Goal: Task Accomplishment & Management: Manage account settings

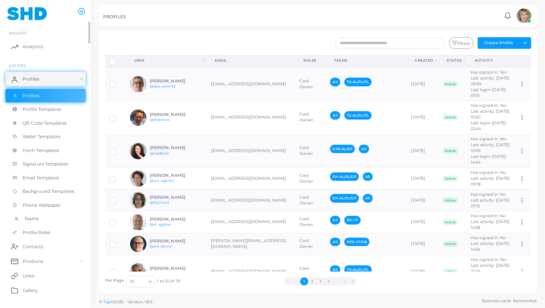
click at [31, 216] on span "Teams" at bounding box center [31, 218] width 15 height 7
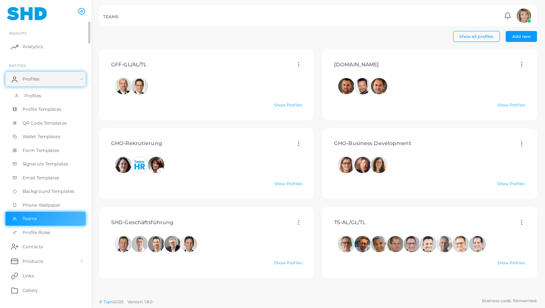
click at [35, 94] on span "Profiles" at bounding box center [32, 96] width 17 height 7
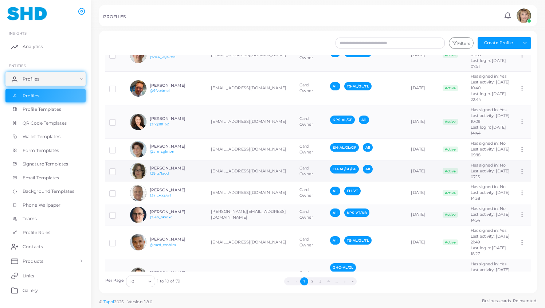
scroll to position [49, 0]
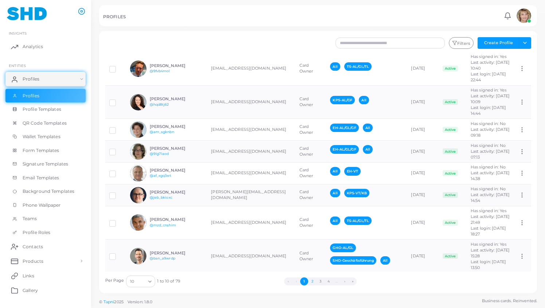
click at [312, 281] on button "2" at bounding box center [312, 281] width 8 height 8
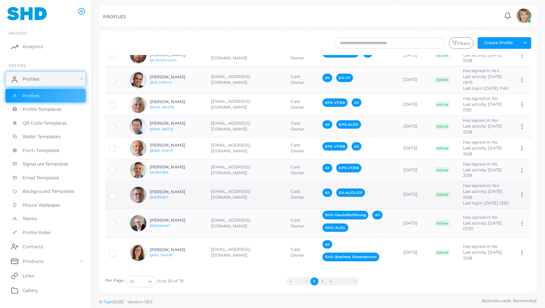
scroll to position [56, 0]
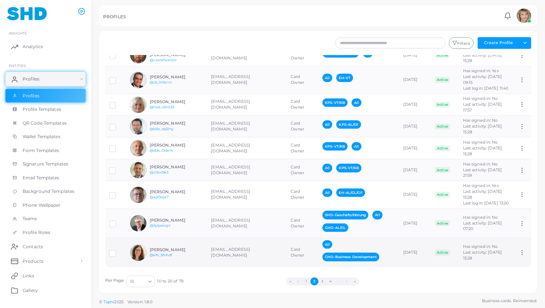
click at [519, 250] on icon at bounding box center [522, 252] width 7 height 7
click at [518, 250] on ul "Assign Product" at bounding box center [509, 259] width 52 height 18
click at [519, 250] on icon at bounding box center [522, 252] width 7 height 7
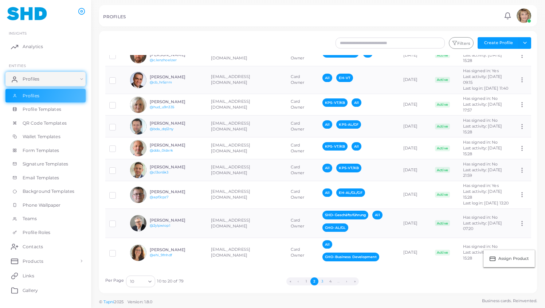
click at [322, 280] on button "3" at bounding box center [322, 281] width 8 height 8
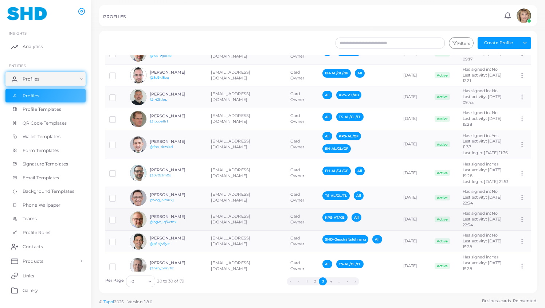
scroll to position [42, 0]
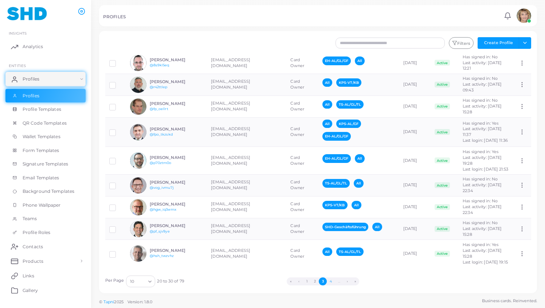
click at [332, 281] on button "4" at bounding box center [331, 281] width 8 height 8
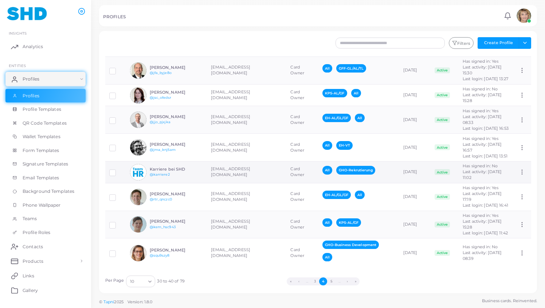
scroll to position [78, 0]
click at [333, 280] on button "5" at bounding box center [331, 281] width 8 height 8
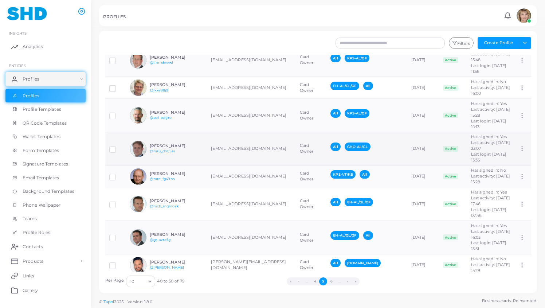
scroll to position [88, 0]
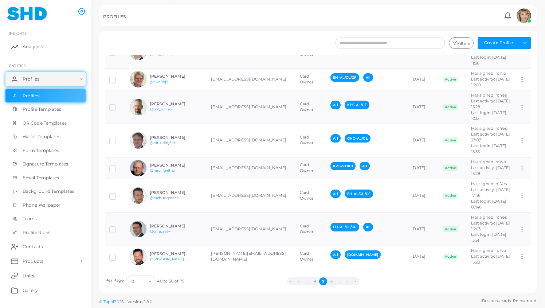
click at [332, 281] on button "6" at bounding box center [331, 281] width 8 height 8
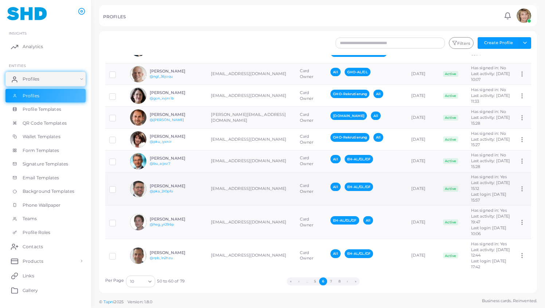
scroll to position [72, 0]
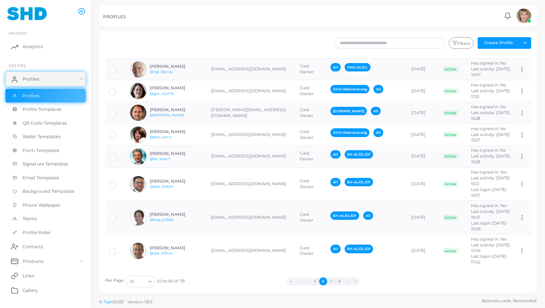
click at [331, 279] on button "7" at bounding box center [331, 281] width 8 height 8
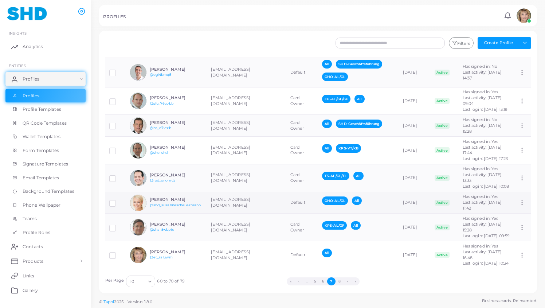
scroll to position [66, 0]
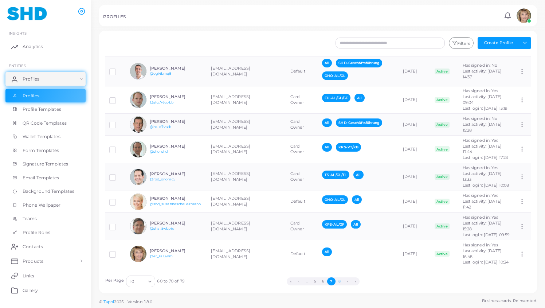
click at [339, 281] on button "8" at bounding box center [340, 281] width 8 height 8
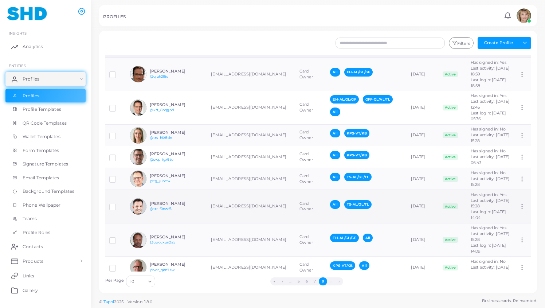
scroll to position [0, 0]
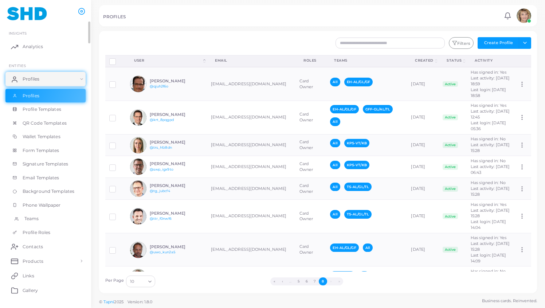
click at [39, 219] on link "Teams" at bounding box center [45, 219] width 80 height 14
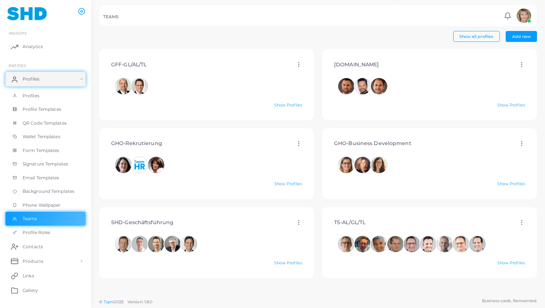
click at [296, 62] on icon at bounding box center [299, 64] width 7 height 7
click at [284, 103] on link "Show Profiles" at bounding box center [288, 104] width 28 height 5
click at [192, 238] on img at bounding box center [188, 242] width 17 height 17
click at [32, 93] on span "Profiles" at bounding box center [32, 96] width 17 height 7
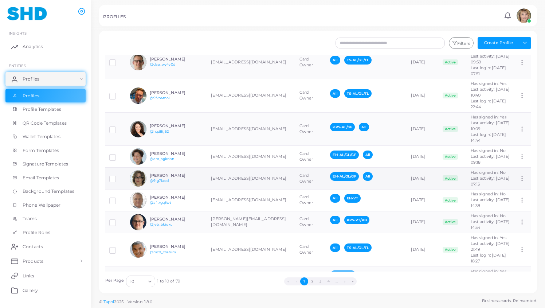
scroll to position [49, 0]
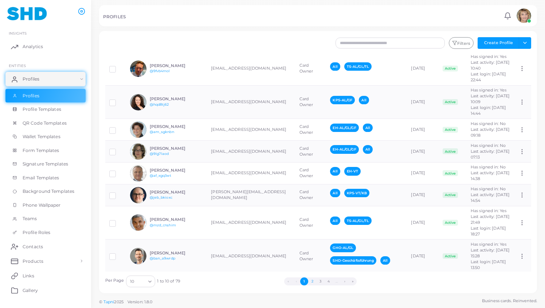
click at [313, 281] on button "2" at bounding box center [312, 281] width 8 height 8
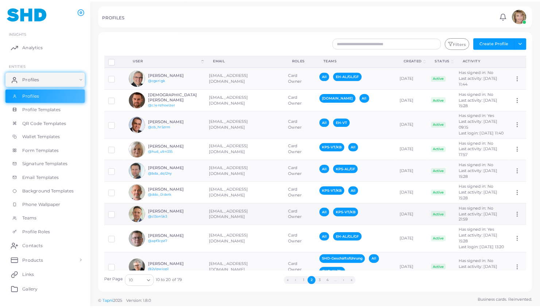
scroll to position [56, 0]
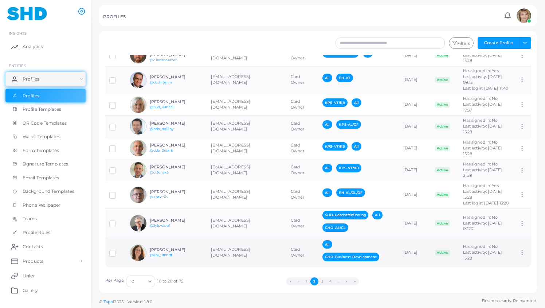
click at [219, 251] on td "[EMAIL_ADDRESS][DOMAIN_NAME]" at bounding box center [247, 252] width 80 height 29
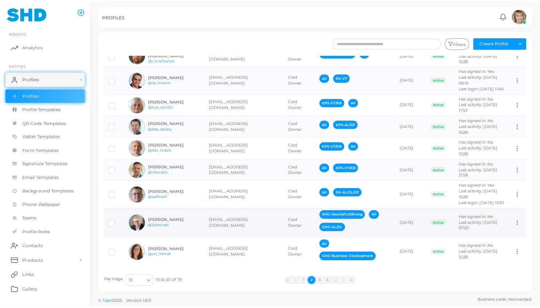
scroll to position [56, 0]
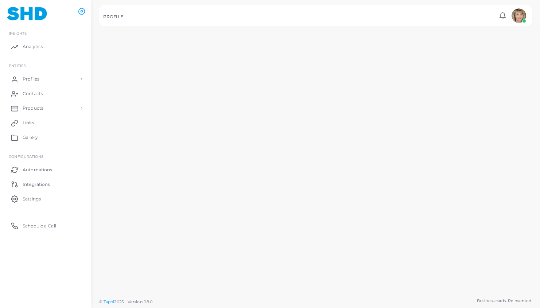
click at [219, 240] on td "[EMAIL_ADDRESS][DOMAIN_NAME]" at bounding box center [243, 225] width 79 height 30
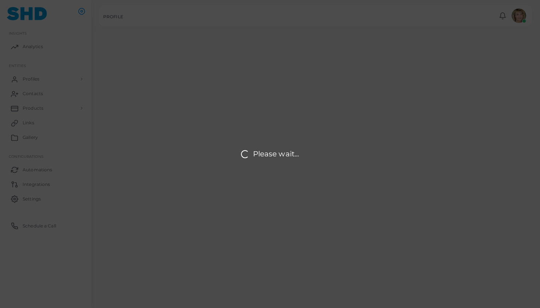
type input "**********"
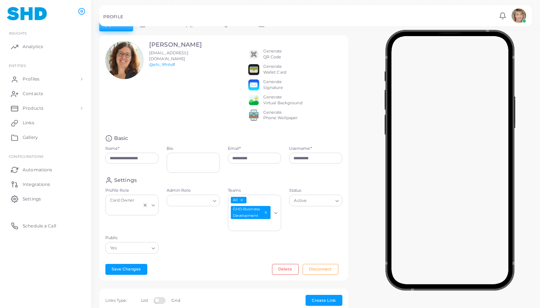
scroll to position [0, 0]
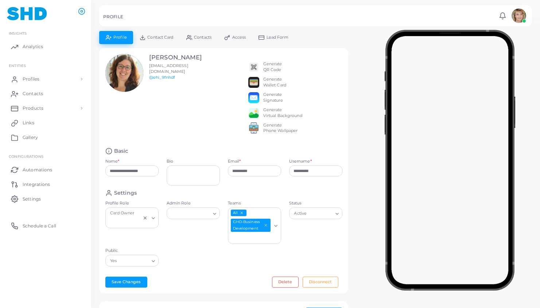
click at [516, 12] on img at bounding box center [518, 15] width 15 height 15
click at [26, 14] on img at bounding box center [27, 13] width 40 height 13
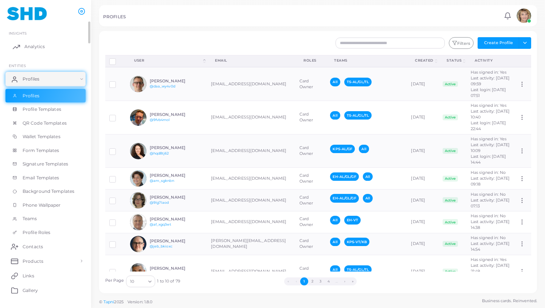
click at [28, 45] on span "Analytics" at bounding box center [34, 46] width 20 height 7
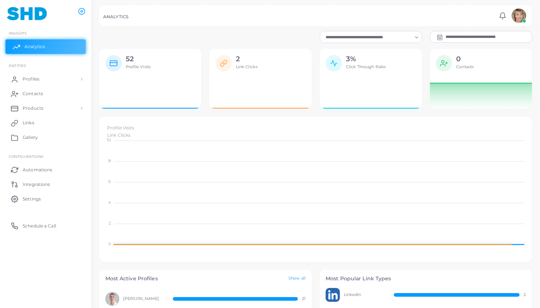
scroll to position [6, 6]
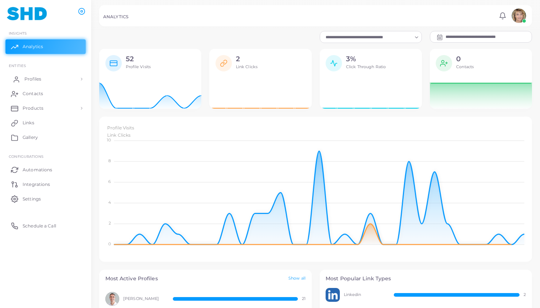
click at [40, 78] on span "Profiles" at bounding box center [32, 79] width 17 height 7
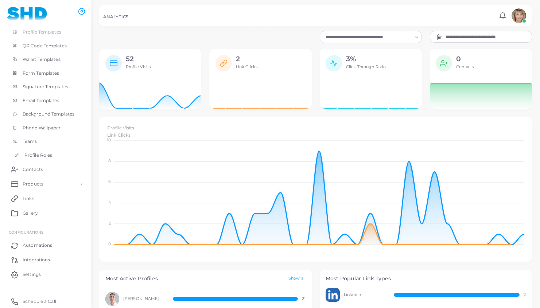
scroll to position [78, 0]
click at [32, 272] on span "Settings" at bounding box center [33, 274] width 18 height 7
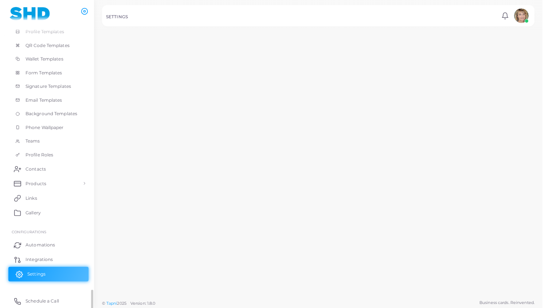
scroll to position [78, 0]
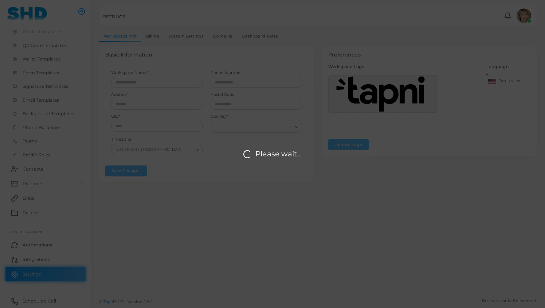
type input "***"
type input "**********"
type input "*****"
type input "*********"
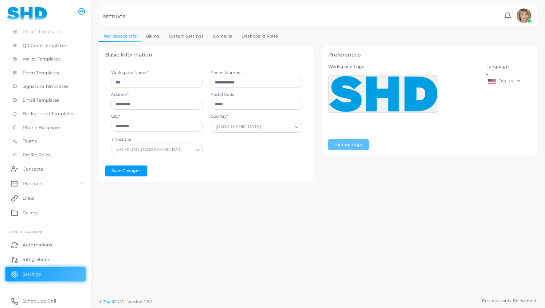
click at [522, 77] on link "English" at bounding box center [508, 81] width 45 height 9
click at [518, 103] on span "German" at bounding box center [515, 100] width 17 height 5
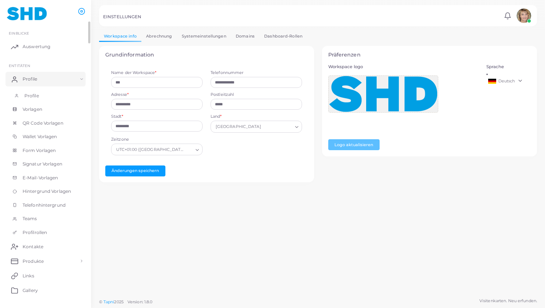
click at [30, 93] on span "Profile" at bounding box center [31, 96] width 15 height 7
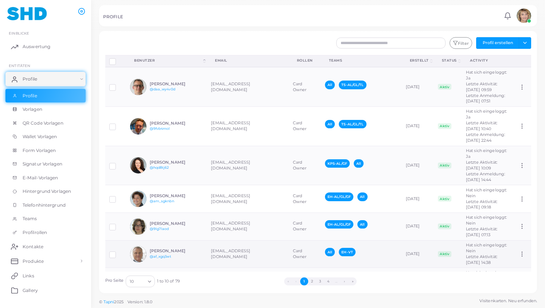
scroll to position [88, 0]
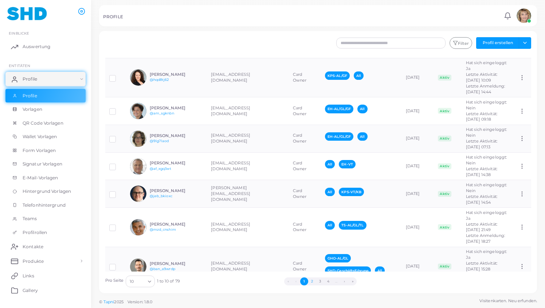
click at [313, 281] on button "2" at bounding box center [312, 281] width 8 height 8
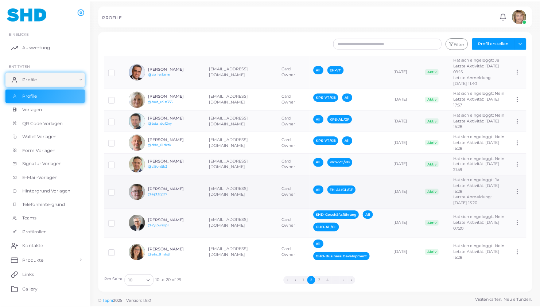
scroll to position [146, 0]
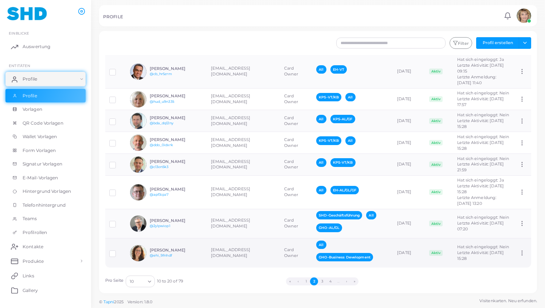
click at [231, 247] on td "[EMAIL_ADDRESS][DOMAIN_NAME]" at bounding box center [243, 252] width 73 height 29
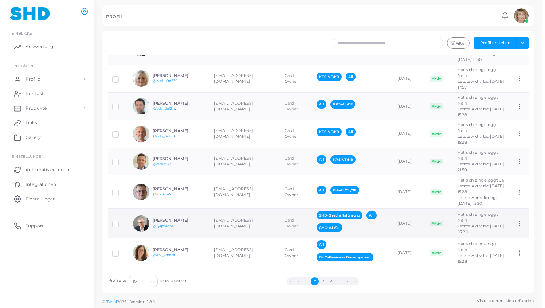
scroll to position [146, 0]
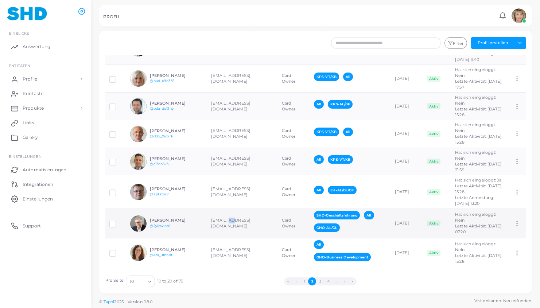
click at [231, 238] on td "[EMAIL_ADDRESS][DOMAIN_NAME]" at bounding box center [242, 224] width 71 height 30
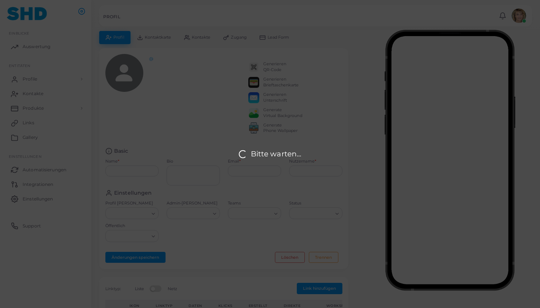
type input "**********"
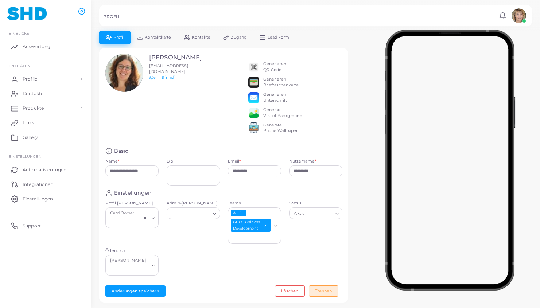
click at [323, 286] on button "Trennen" at bounding box center [324, 290] width 30 height 11
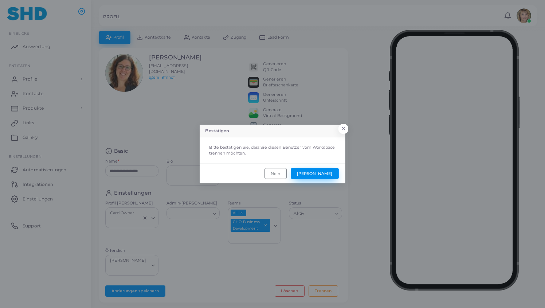
click at [333, 173] on button "[PERSON_NAME]" at bounding box center [315, 173] width 48 height 11
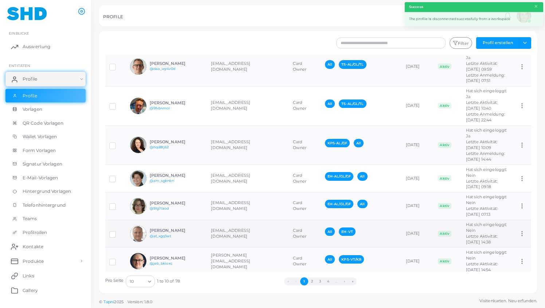
scroll to position [88, 0]
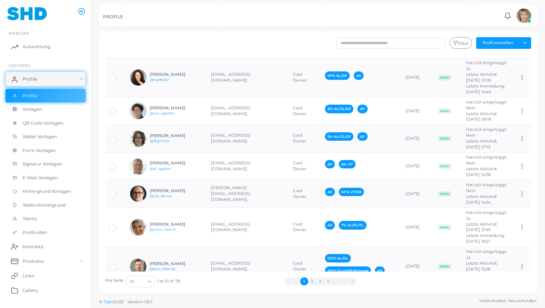
click at [313, 281] on button "2" at bounding box center [312, 281] width 8 height 8
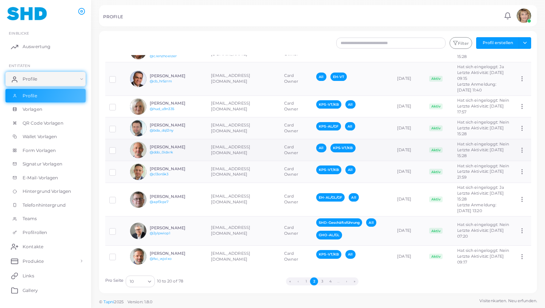
scroll to position [146, 0]
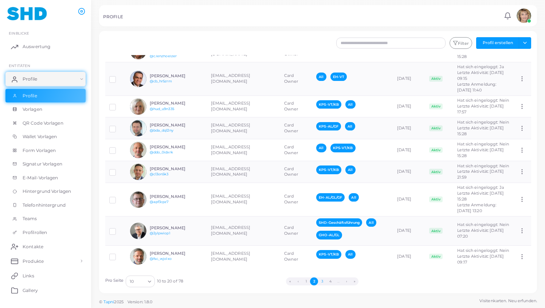
click at [322, 281] on button "3" at bounding box center [322, 281] width 8 height 8
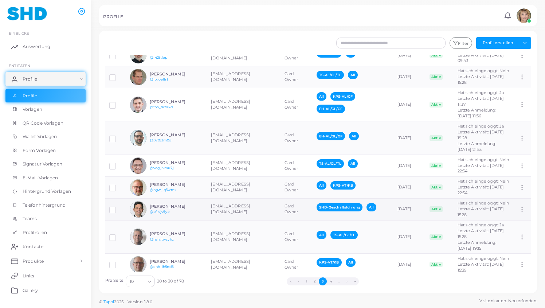
scroll to position [53, 0]
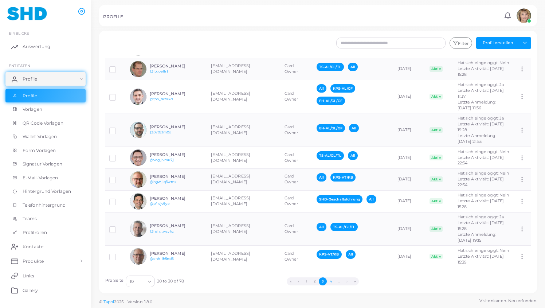
click at [331, 282] on button "4" at bounding box center [331, 281] width 8 height 8
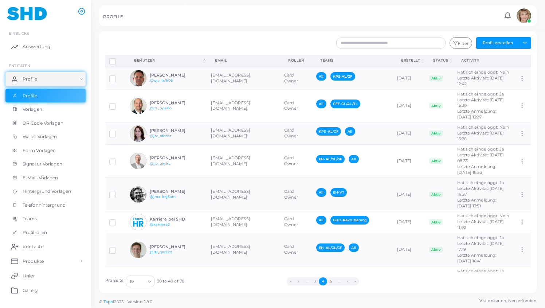
click at [347, 281] on button "›" at bounding box center [347, 281] width 8 height 8
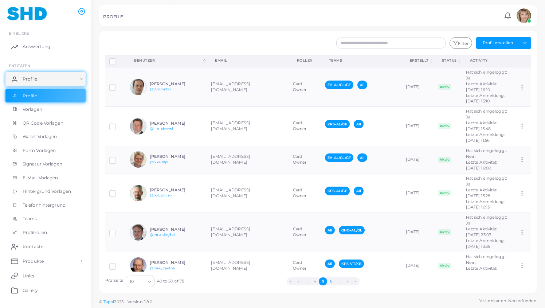
click at [332, 281] on button "6" at bounding box center [331, 281] width 8 height 8
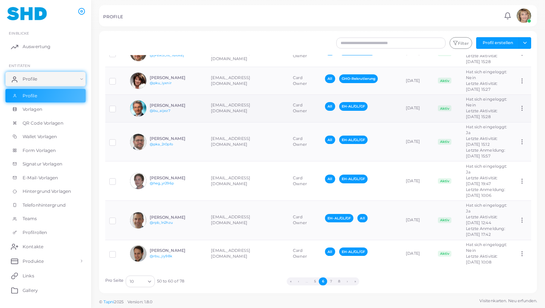
scroll to position [117, 0]
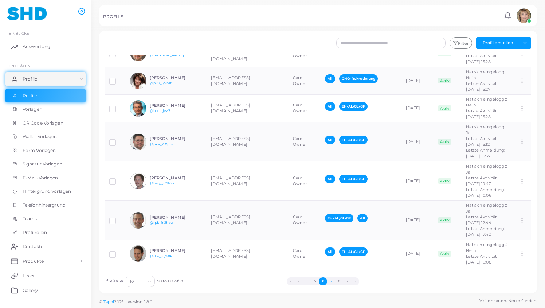
click at [333, 282] on button "7" at bounding box center [331, 281] width 8 height 8
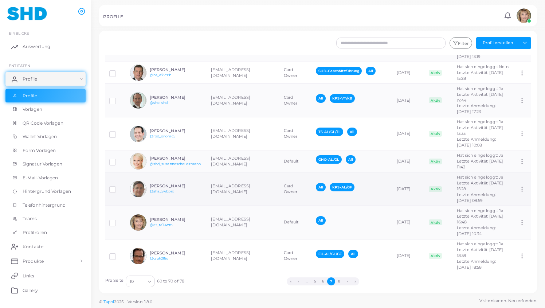
scroll to position [107, 0]
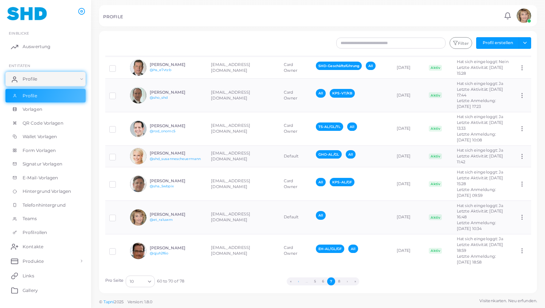
click at [299, 281] on button "‹" at bounding box center [299, 281] width 8 height 8
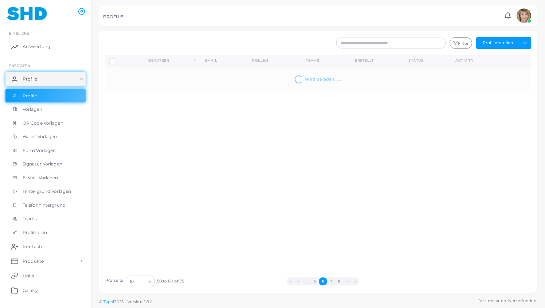
scroll to position [0, 0]
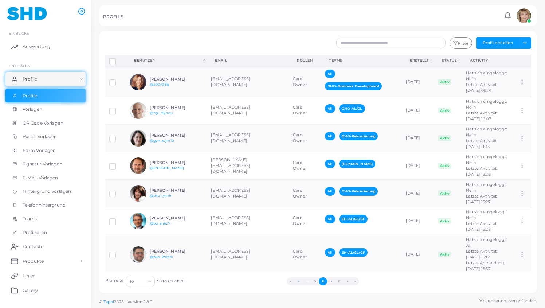
click at [299, 281] on button "‹" at bounding box center [299, 281] width 8 height 8
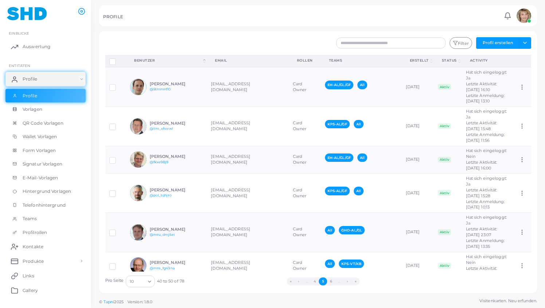
click at [299, 281] on button "‹" at bounding box center [299, 281] width 8 height 8
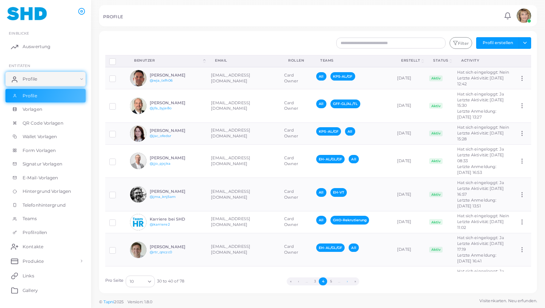
click at [349, 281] on button "›" at bounding box center [347, 281] width 8 height 8
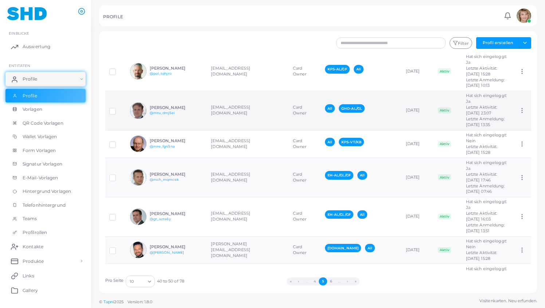
scroll to position [129, 0]
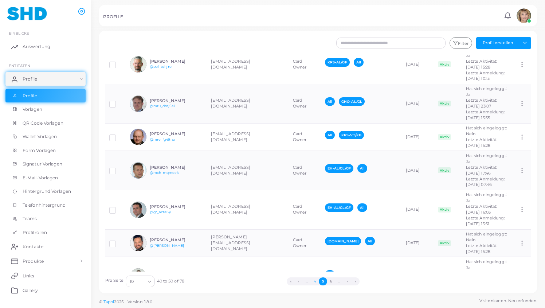
click at [315, 281] on button "4" at bounding box center [315, 281] width 8 height 8
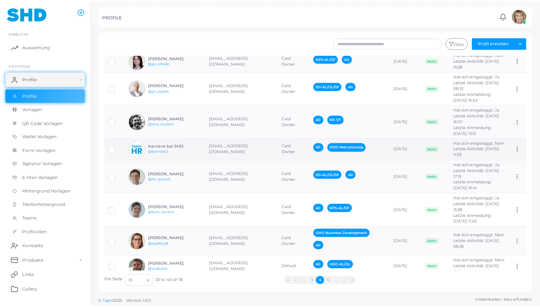
scroll to position [84, 0]
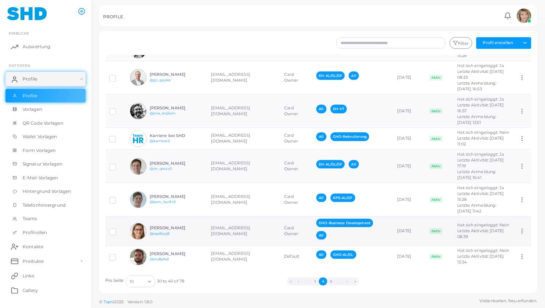
click at [185, 225] on div "[PERSON_NAME] @squ9szy8" at bounding box center [166, 231] width 73 height 16
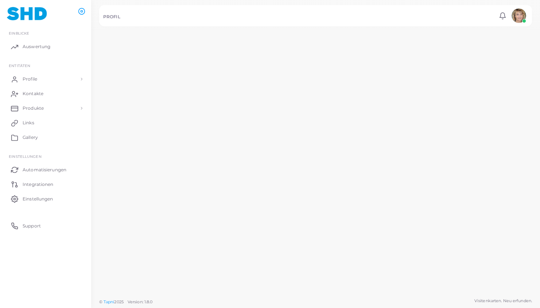
scroll to position [84, 0]
click at [185, 242] on div "[PERSON_NAME] @squ9szy8" at bounding box center [162, 250] width 75 height 17
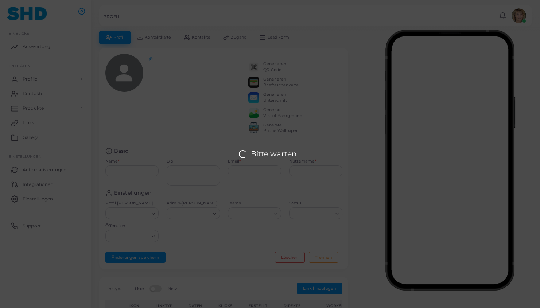
type input "**********"
type input "********"
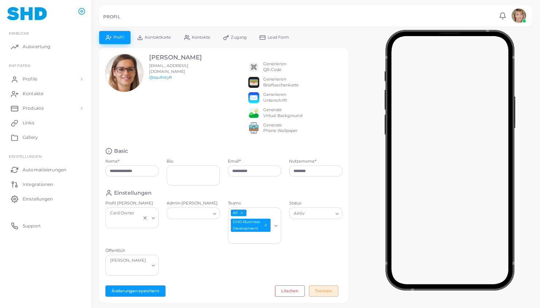
click at [322, 286] on button "Trennen" at bounding box center [324, 290] width 30 height 11
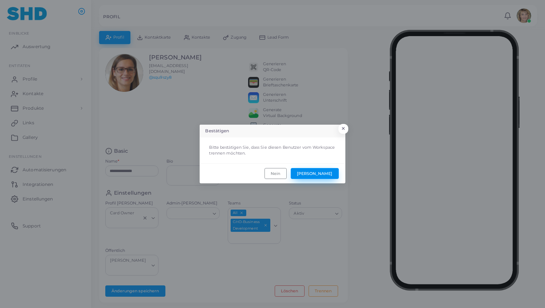
click at [331, 172] on button "[PERSON_NAME]" at bounding box center [315, 173] width 48 height 11
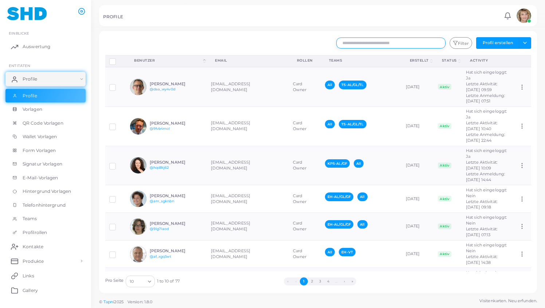
click at [380, 43] on input "text" at bounding box center [390, 43] width 109 height 11
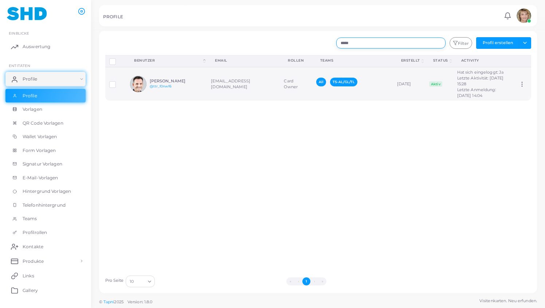
type input "*****"
click at [198, 87] on div "[PERSON_NAME] @ttr_f0nwf6" at bounding box center [177, 84] width 54 height 11
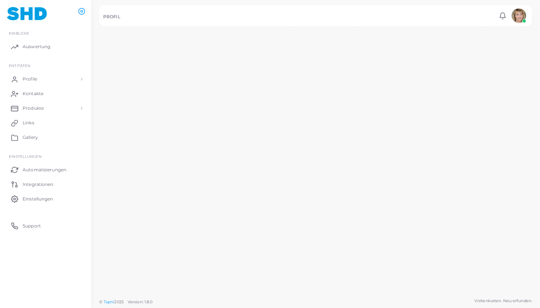
click at [198, 87] on div "[PERSON_NAME] @ttr_f0nwf6" at bounding box center [172, 81] width 55 height 11
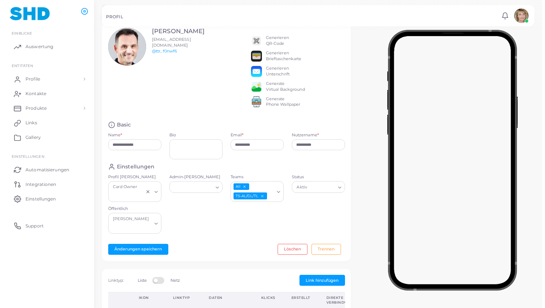
scroll to position [27, 0]
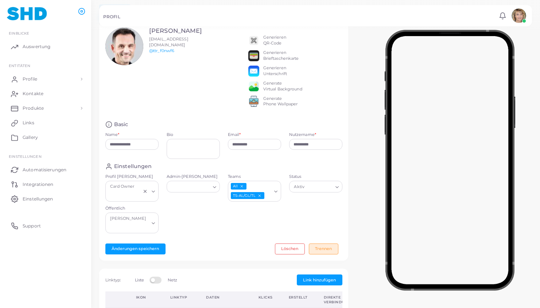
click at [324, 244] on button "Trennen" at bounding box center [324, 248] width 30 height 11
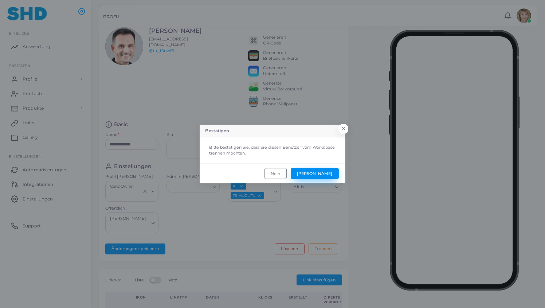
click at [329, 170] on button "[PERSON_NAME]" at bounding box center [315, 173] width 48 height 11
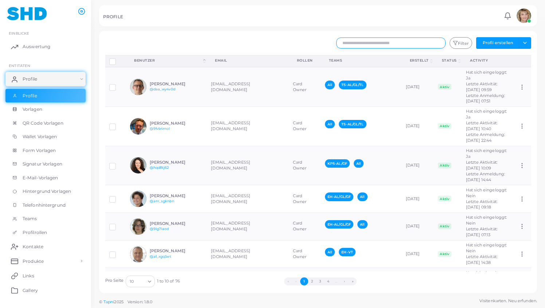
click at [399, 43] on input "text" at bounding box center [390, 43] width 109 height 11
type input "*****"
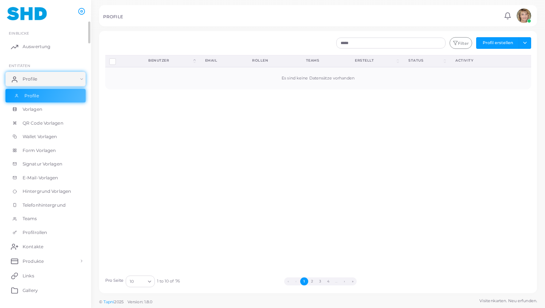
click at [27, 95] on span "Profile" at bounding box center [31, 96] width 15 height 7
click at [33, 94] on span "Profile" at bounding box center [31, 96] width 15 height 7
click at [53, 77] on link "Profile" at bounding box center [45, 79] width 80 height 15
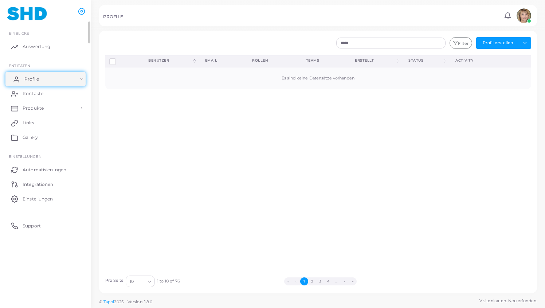
click at [45, 75] on link "Profile" at bounding box center [45, 79] width 80 height 15
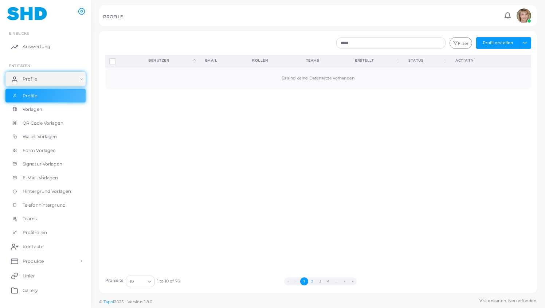
click at [313, 280] on button "2" at bounding box center [312, 281] width 8 height 8
click at [32, 76] on span "Profile" at bounding box center [31, 79] width 15 height 7
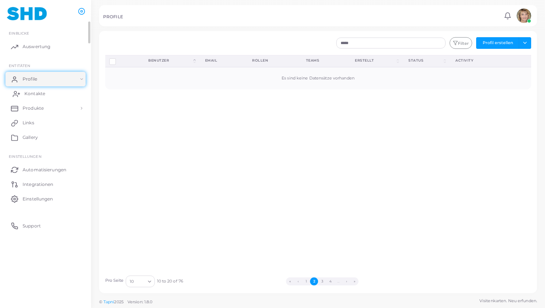
click at [34, 94] on span "Kontakte" at bounding box center [34, 93] width 21 height 7
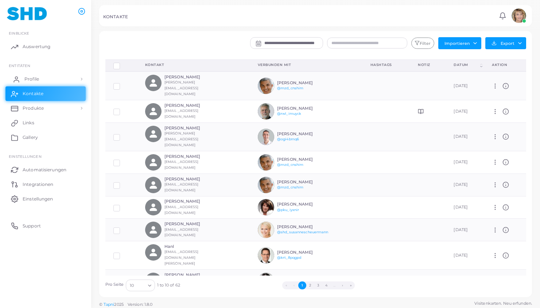
click at [31, 79] on span "Profile" at bounding box center [31, 79] width 15 height 7
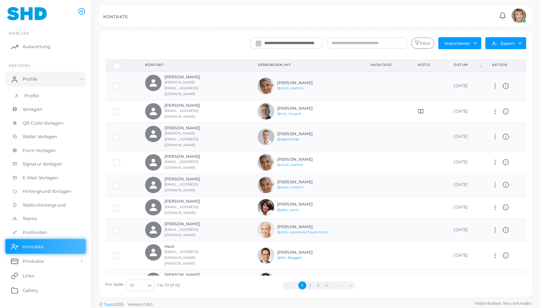
click at [29, 95] on span "Profile" at bounding box center [31, 96] width 15 height 7
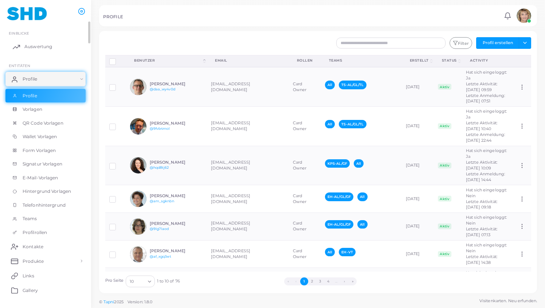
click at [35, 47] on span "Auswertung" at bounding box center [38, 46] width 28 height 7
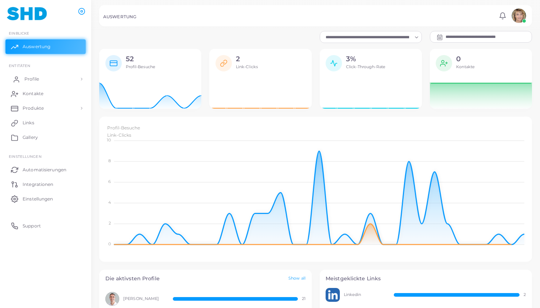
click at [27, 78] on span "Profile" at bounding box center [31, 79] width 15 height 7
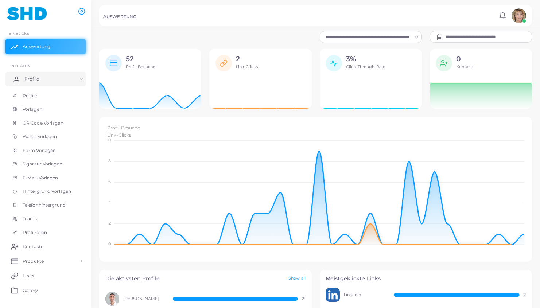
click at [28, 78] on span "Profile" at bounding box center [31, 79] width 15 height 7
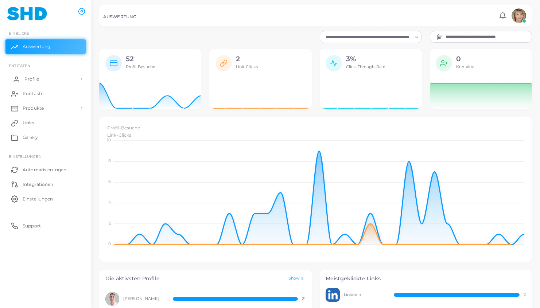
click at [30, 79] on span "Profile" at bounding box center [31, 79] width 15 height 7
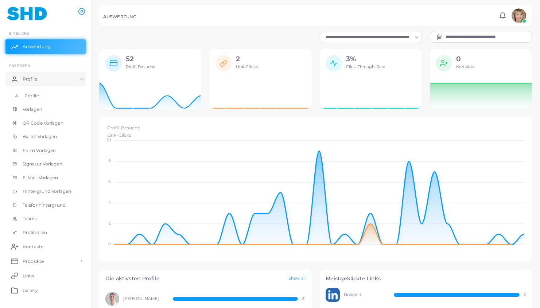
click at [29, 94] on span "Profile" at bounding box center [31, 96] width 15 height 7
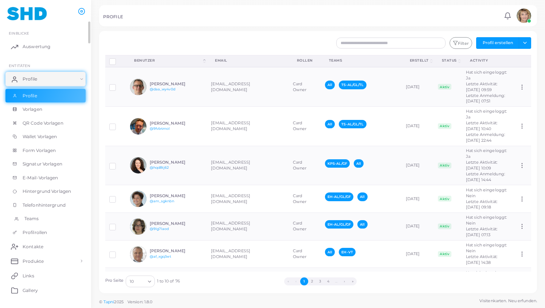
click at [30, 218] on span "Teams" at bounding box center [31, 218] width 15 height 7
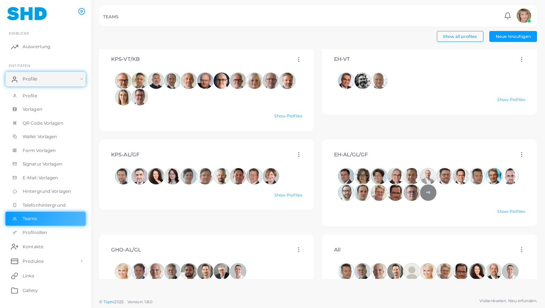
scroll to position [246, 0]
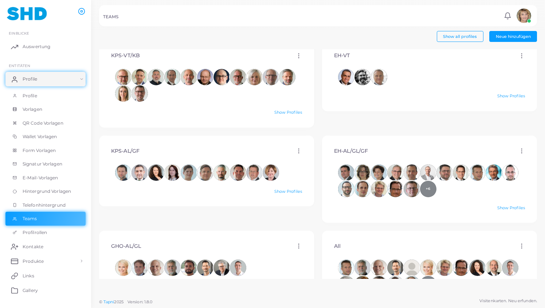
click at [523, 13] on img at bounding box center [524, 15] width 15 height 15
click at [504, 58] on span "Ausloggen" at bounding box center [497, 61] width 22 height 6
